Goal: Task Accomplishment & Management: Manage account settings

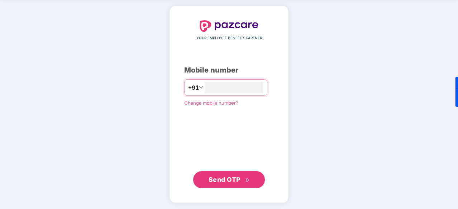
type input "**********"
click at [223, 174] on span "Send OTP" at bounding box center [228, 179] width 41 height 10
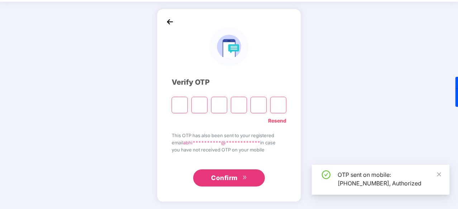
scroll to position [24, 0]
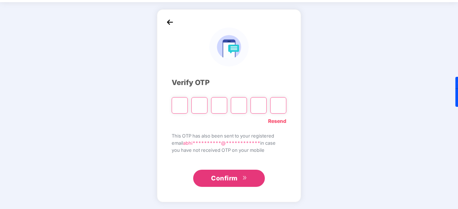
type input "*"
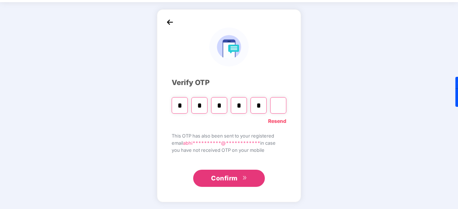
type input "*"
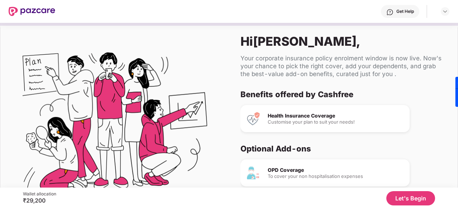
scroll to position [67, 0]
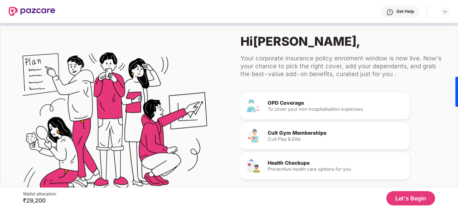
click at [403, 197] on button "Let's Begin" at bounding box center [410, 199] width 49 height 14
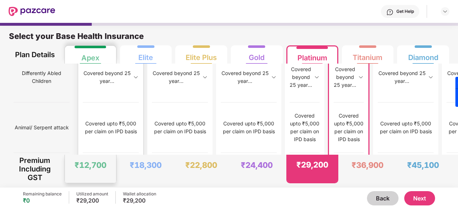
scroll to position [4, 0]
